Goal: Information Seeking & Learning: Learn about a topic

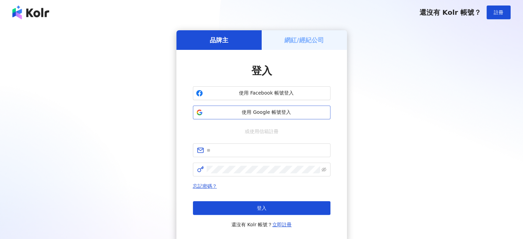
click at [302, 118] on button "使用 Google 帳號登入" at bounding box center [261, 113] width 137 height 14
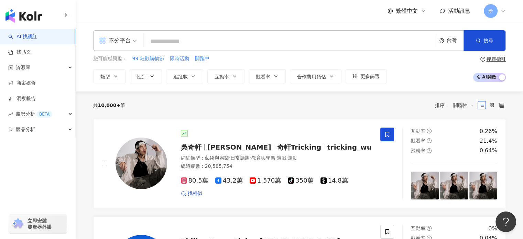
drag, startPoint x: 149, startPoint y: 0, endPoint x: 281, endPoint y: 110, distance: 171.6
click at [281, 110] on div "共 10,000+ 筆 排序： 關聯性" at bounding box center [299, 105] width 412 height 11
click at [121, 26] on div "不分平台 台灣 搜尋 您可能感興趣： 99 狂歡購物節 限時活動 開跑中 類型 性別 追蹤數 互動率 觀看率 合作費用預估 更多篩選 搜尋指引 AI 開啟 A…" at bounding box center [299, 56] width 447 height 69
click at [121, 35] on div "不分平台" at bounding box center [115, 40] width 32 height 11
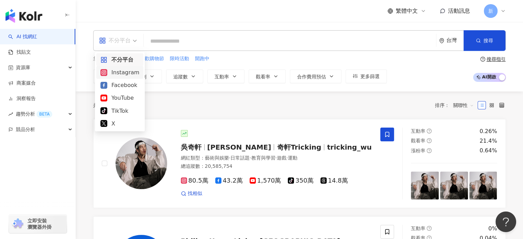
click at [121, 73] on div "Instagram" at bounding box center [119, 72] width 39 height 9
